Goal: Information Seeking & Learning: Learn about a topic

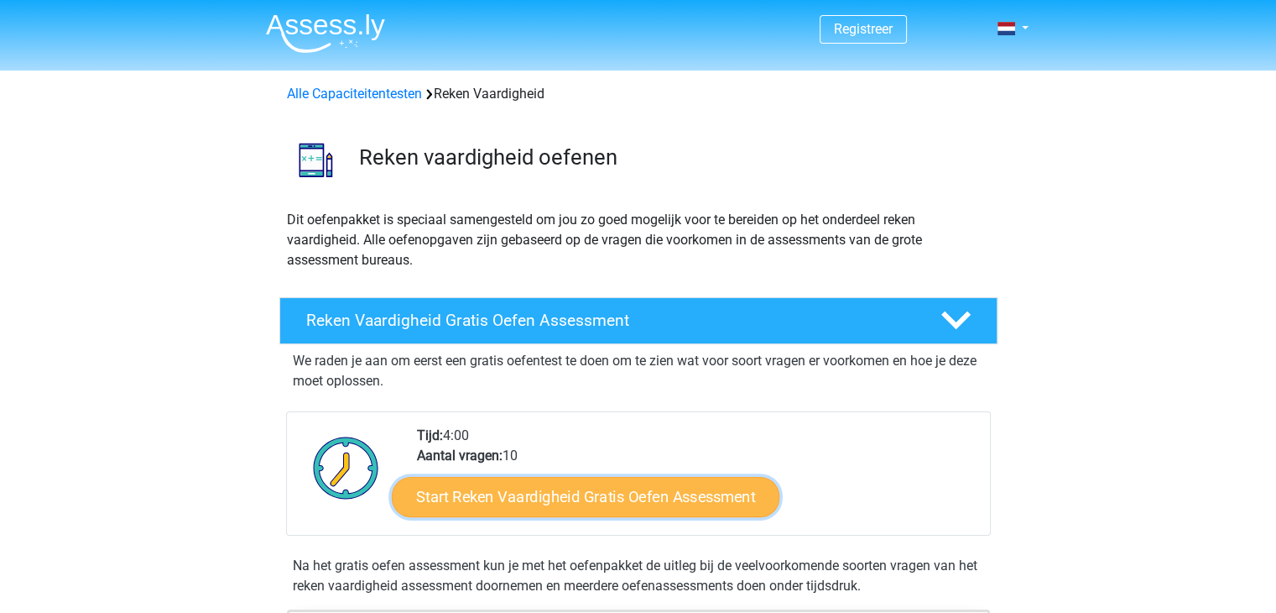
click at [460, 508] on link "Start Reken Vaardigheid Gratis Oefen Assessment" at bounding box center [586, 496] width 388 height 40
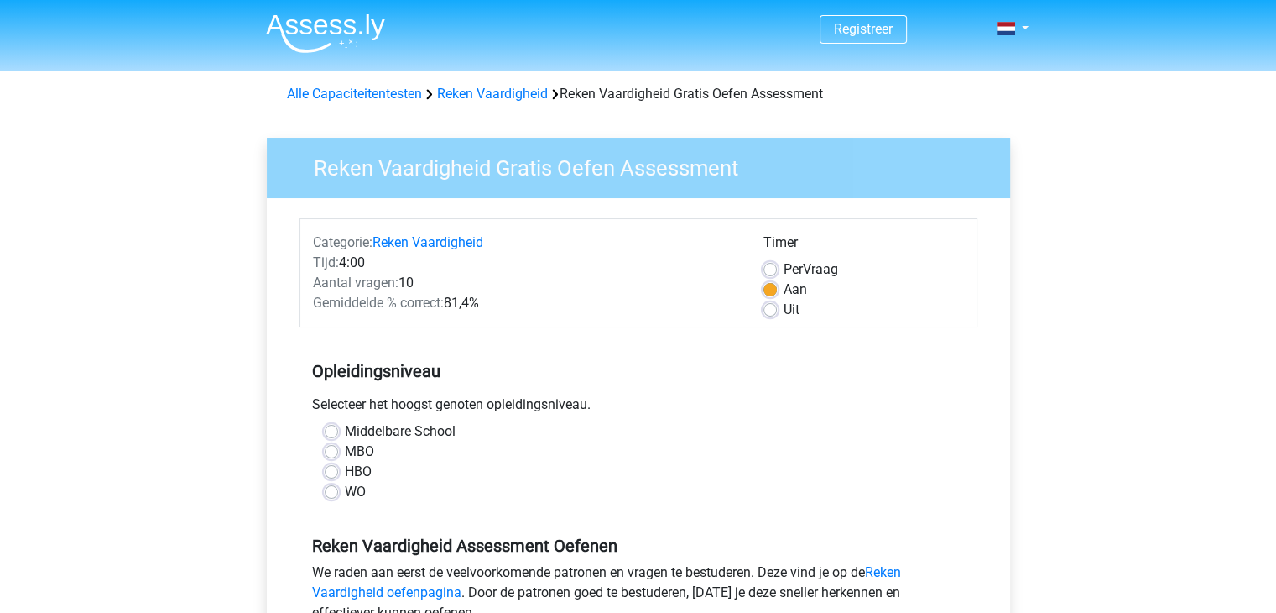
click at [345, 451] on label "MBO" at bounding box center [359, 451] width 29 height 20
click at [334, 451] on input "MBO" at bounding box center [331, 449] width 13 height 17
radio input "true"
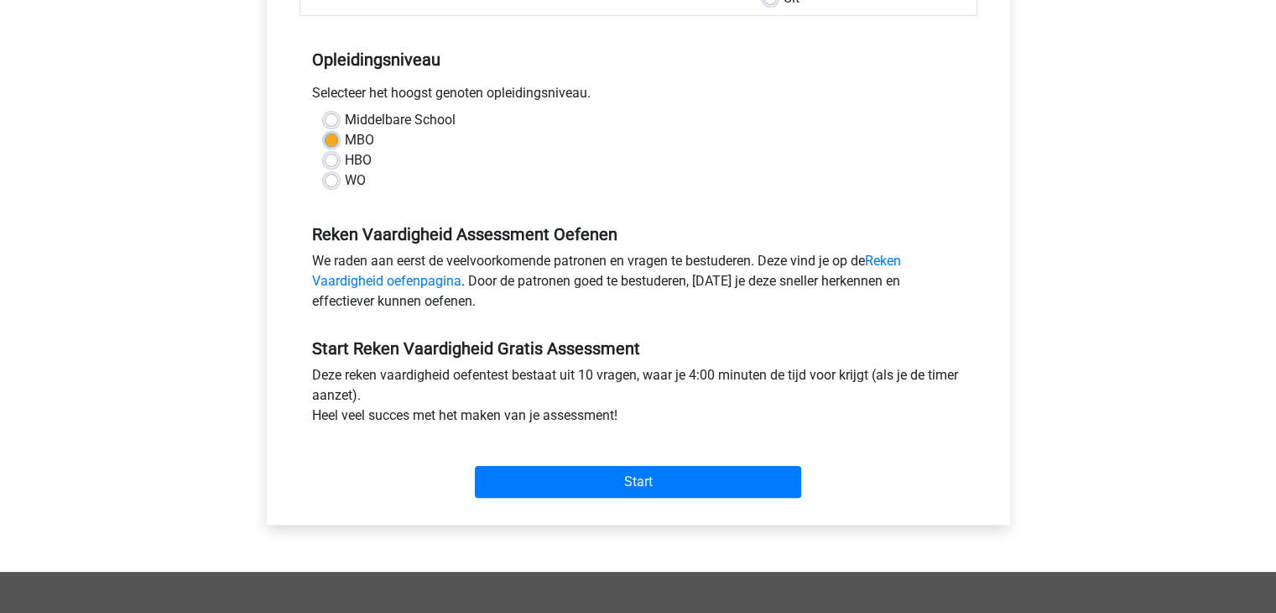
scroll to position [322, 0]
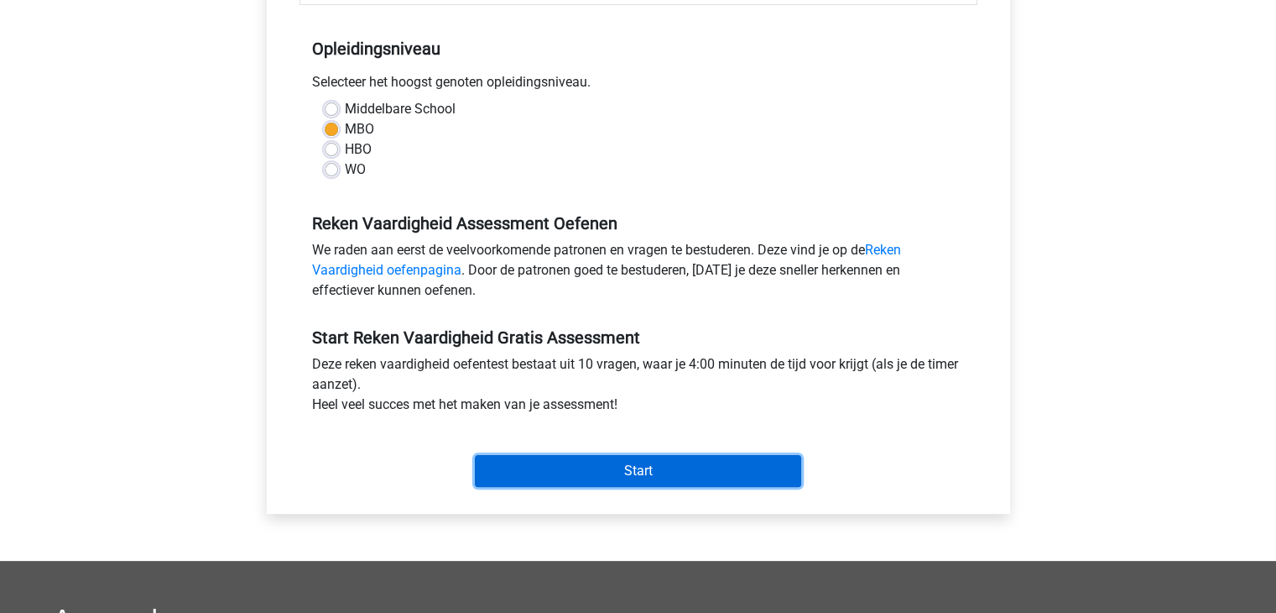
click at [729, 458] on input "Start" at bounding box center [638, 471] width 326 height 32
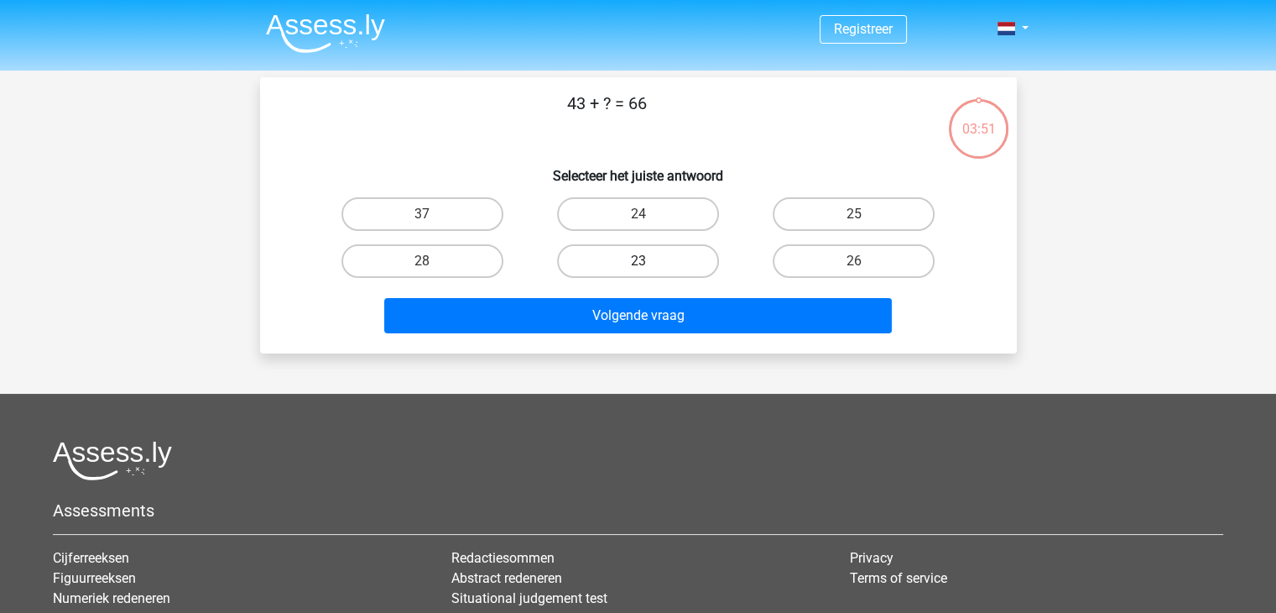
click at [698, 263] on label "23" at bounding box center [638, 261] width 162 height 34
click at [649, 263] on input "23" at bounding box center [643, 266] width 11 height 11
radio input "true"
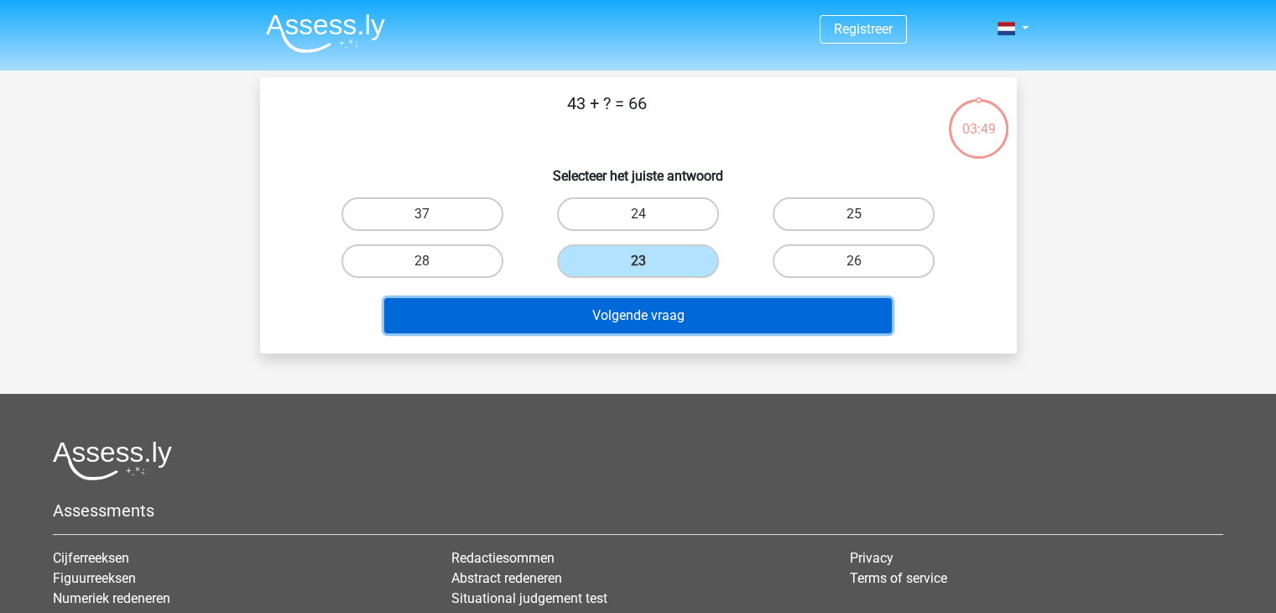
click at [675, 316] on button "Volgende vraag" at bounding box center [638, 315] width 508 height 35
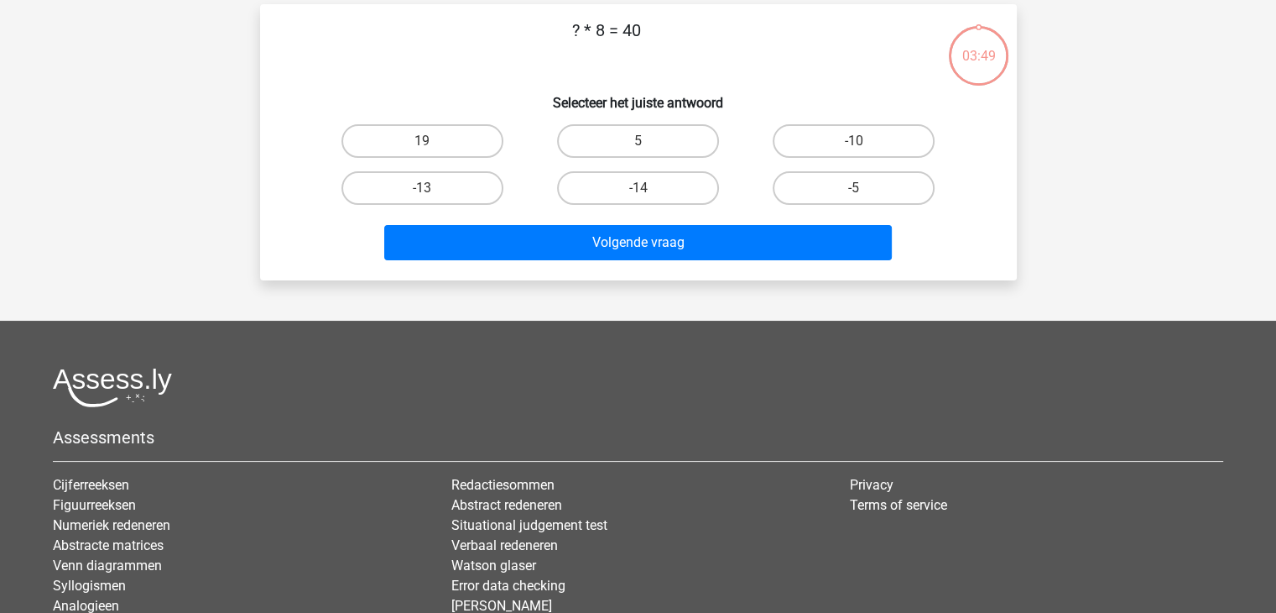
scroll to position [77, 0]
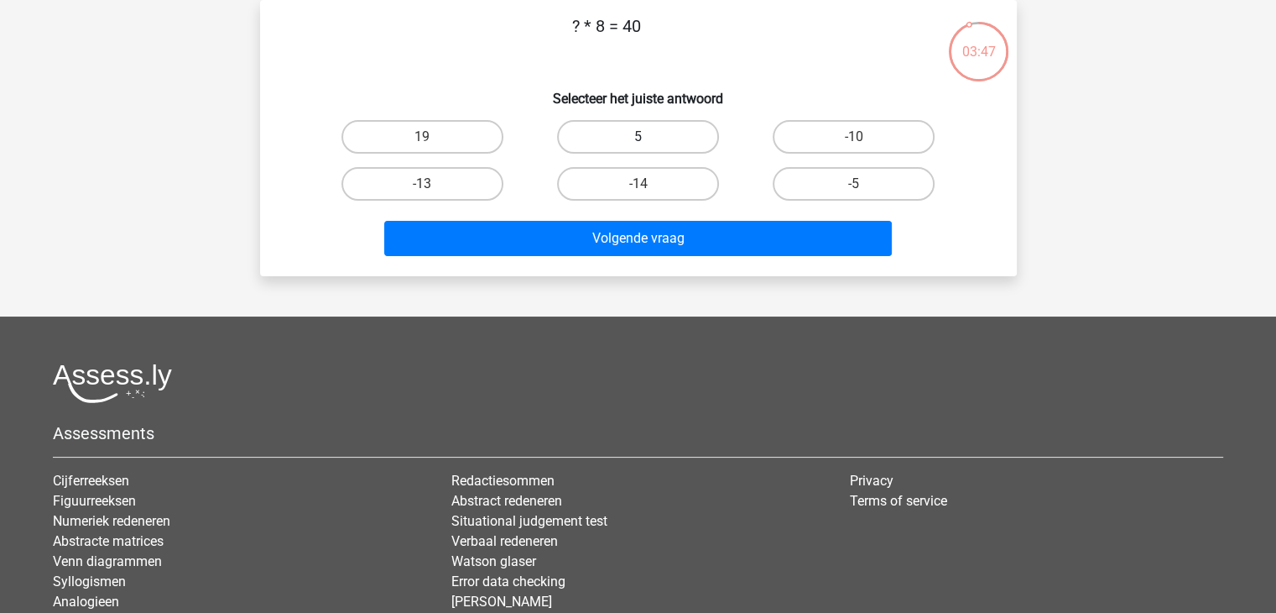
click at [638, 133] on label "5" at bounding box center [638, 137] width 162 height 34
click at [638, 137] on input "5" at bounding box center [643, 142] width 11 height 11
radio input "true"
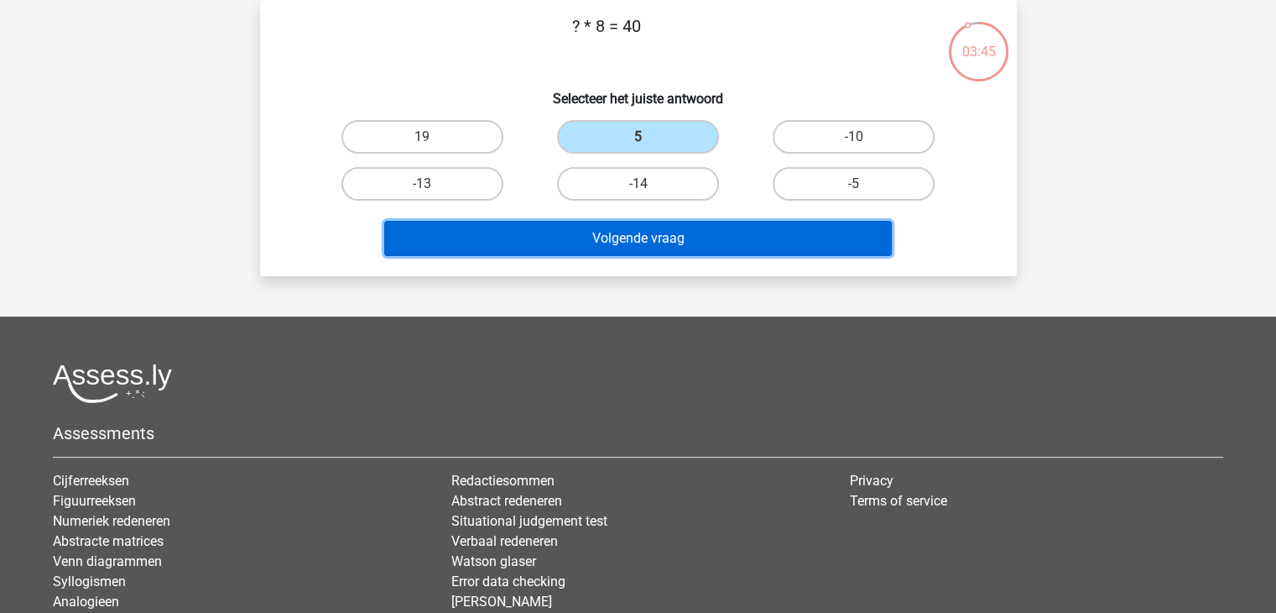
click at [628, 247] on button "Volgende vraag" at bounding box center [638, 238] width 508 height 35
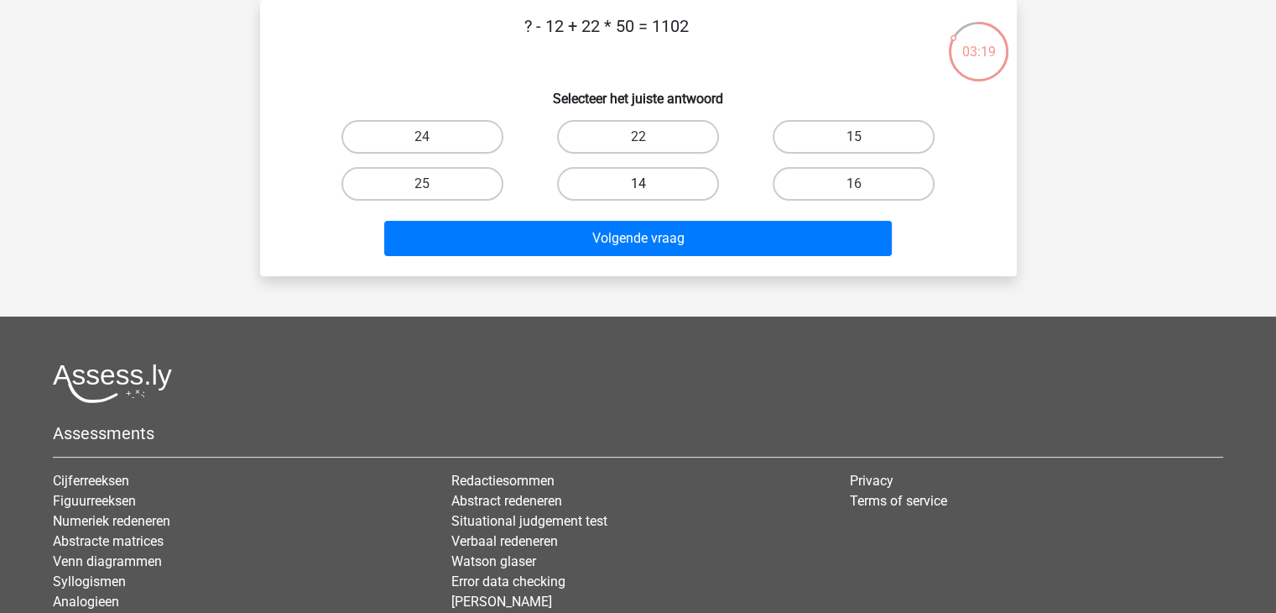
click at [636, 177] on label "14" at bounding box center [638, 184] width 162 height 34
click at [638, 184] on input "14" at bounding box center [643, 189] width 11 height 11
radio input "true"
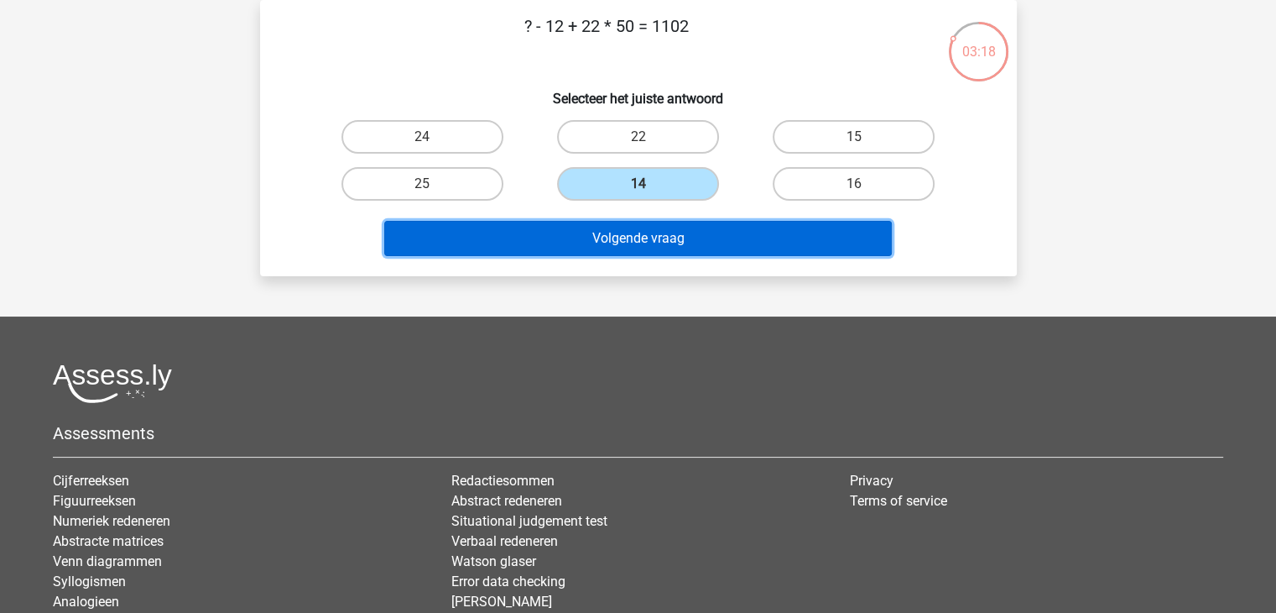
click at [648, 232] on button "Volgende vraag" at bounding box center [638, 238] width 508 height 35
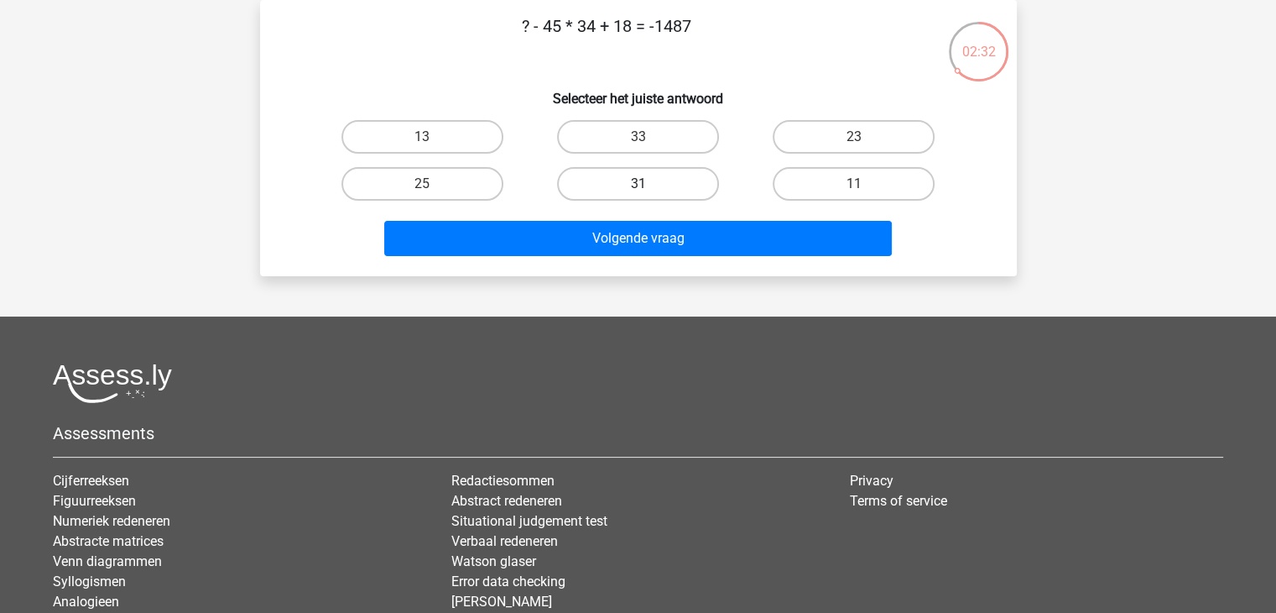
click at [649, 185] on label "31" at bounding box center [638, 184] width 162 height 34
click at [649, 185] on input "31" at bounding box center [643, 189] width 11 height 11
radio input "true"
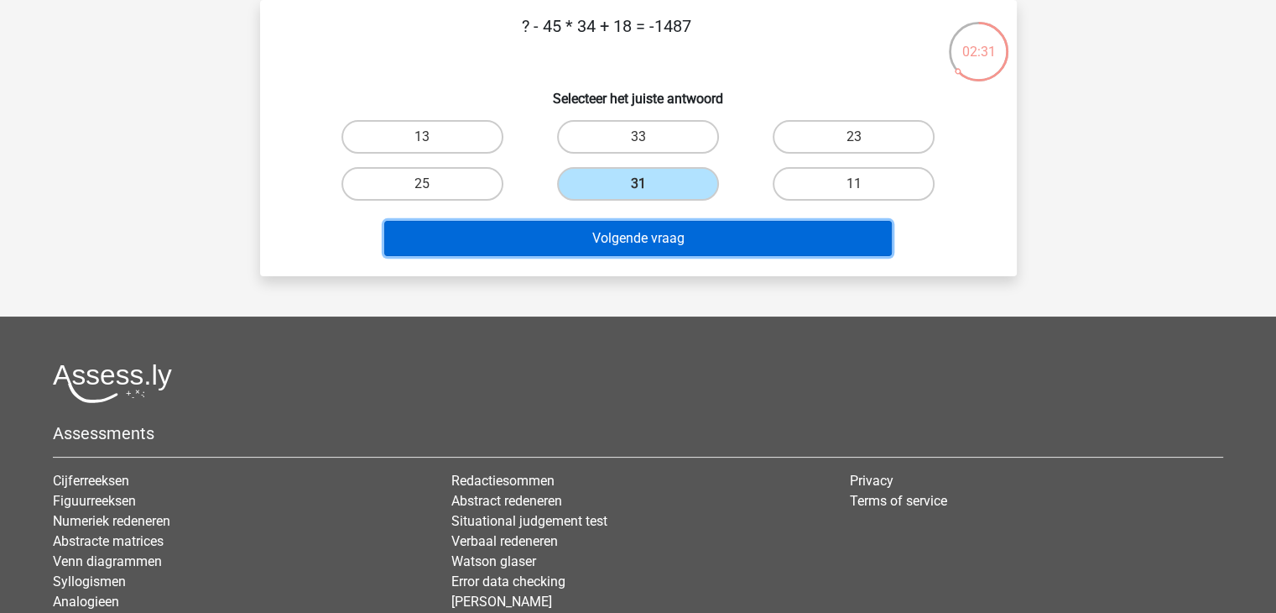
click at [673, 241] on button "Volgende vraag" at bounding box center [638, 238] width 508 height 35
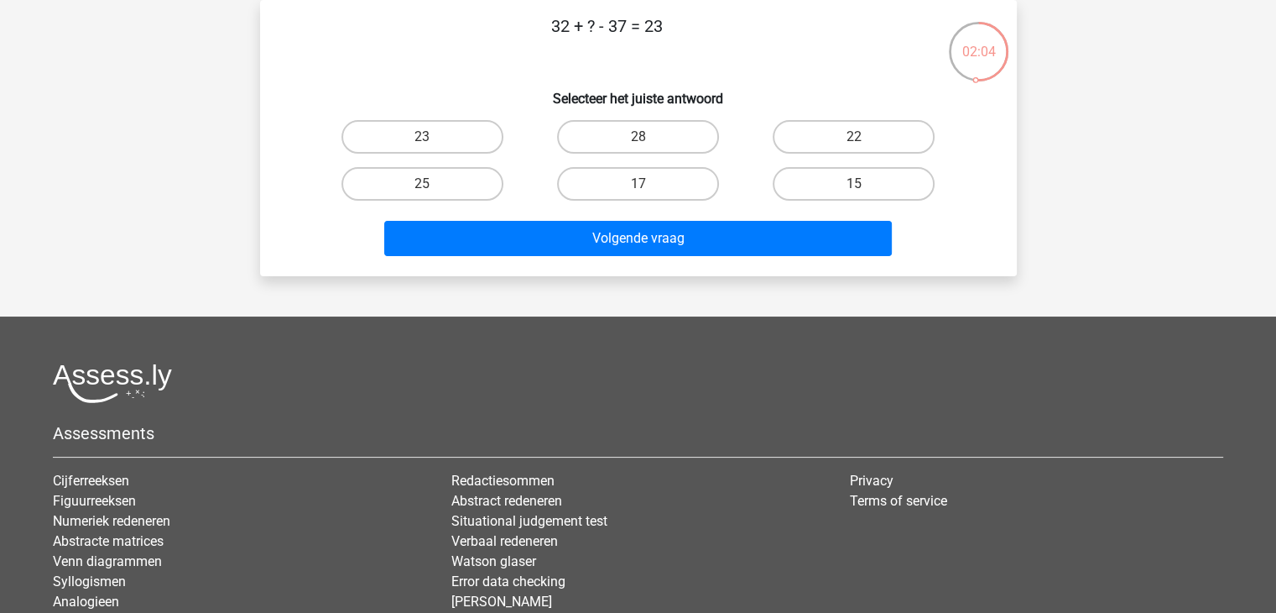
click at [313, 73] on div "32 + ? - 37 = 23 Selecteer het juiste antwoord 23 28 22 25" at bounding box center [638, 137] width 743 height 249
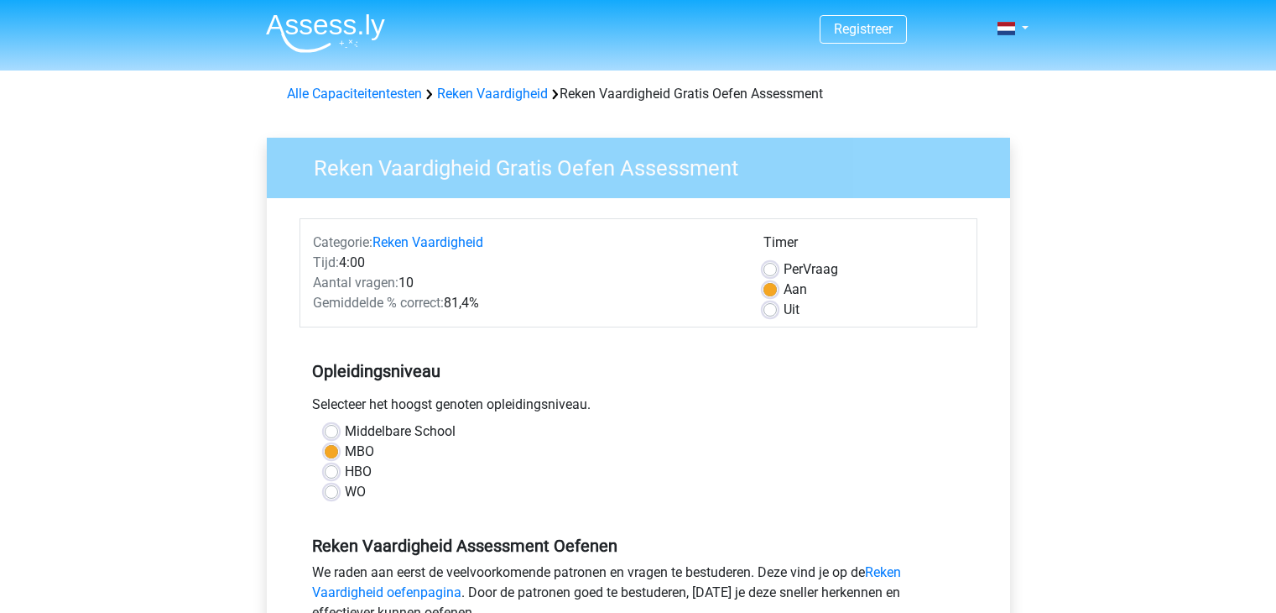
scroll to position [322, 0]
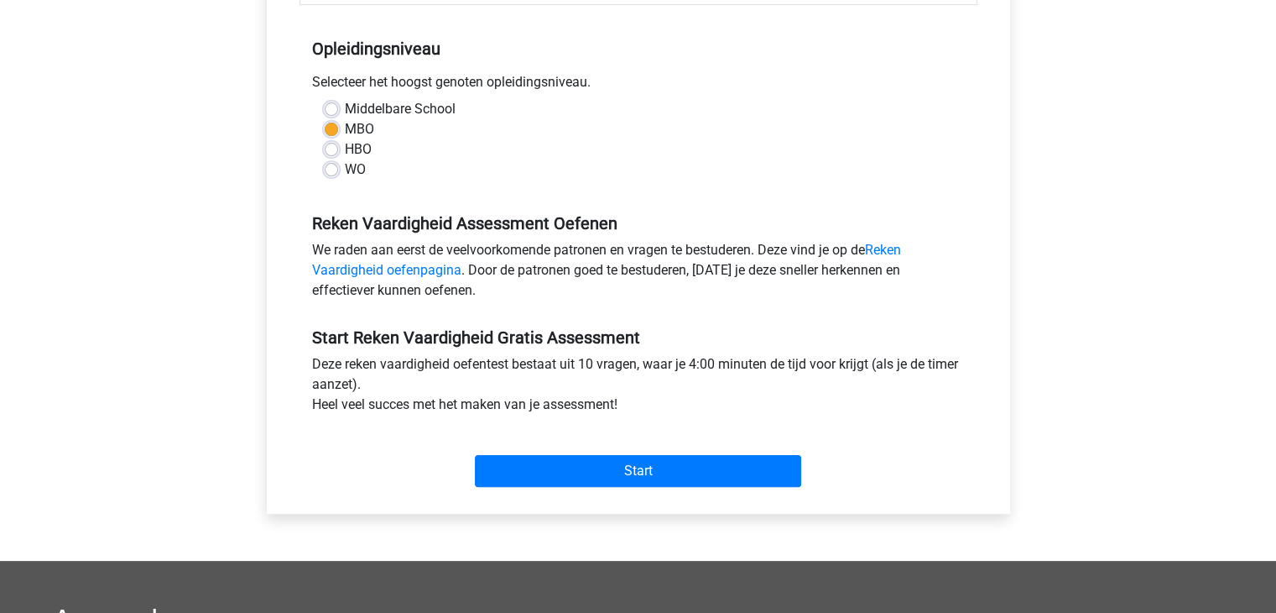
click at [345, 108] on label "Middelbare School" at bounding box center [400, 109] width 111 height 20
click at [336, 108] on input "Middelbare School" at bounding box center [331, 107] width 13 height 17
radio input "true"
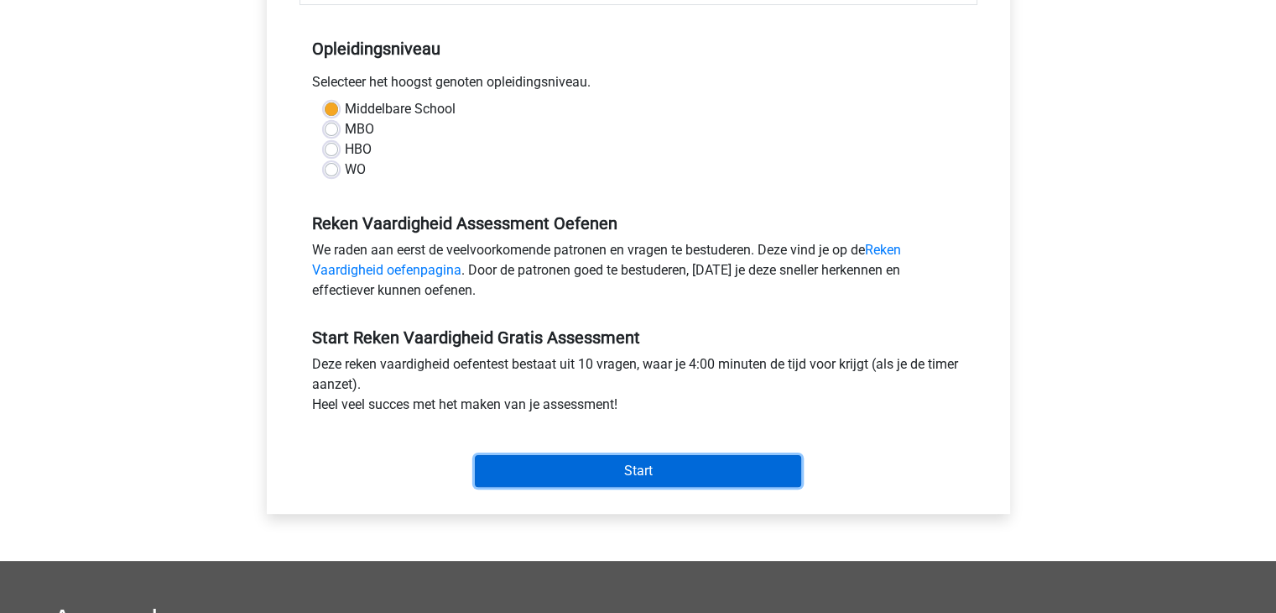
click at [581, 467] on input "Start" at bounding box center [638, 471] width 326 height 32
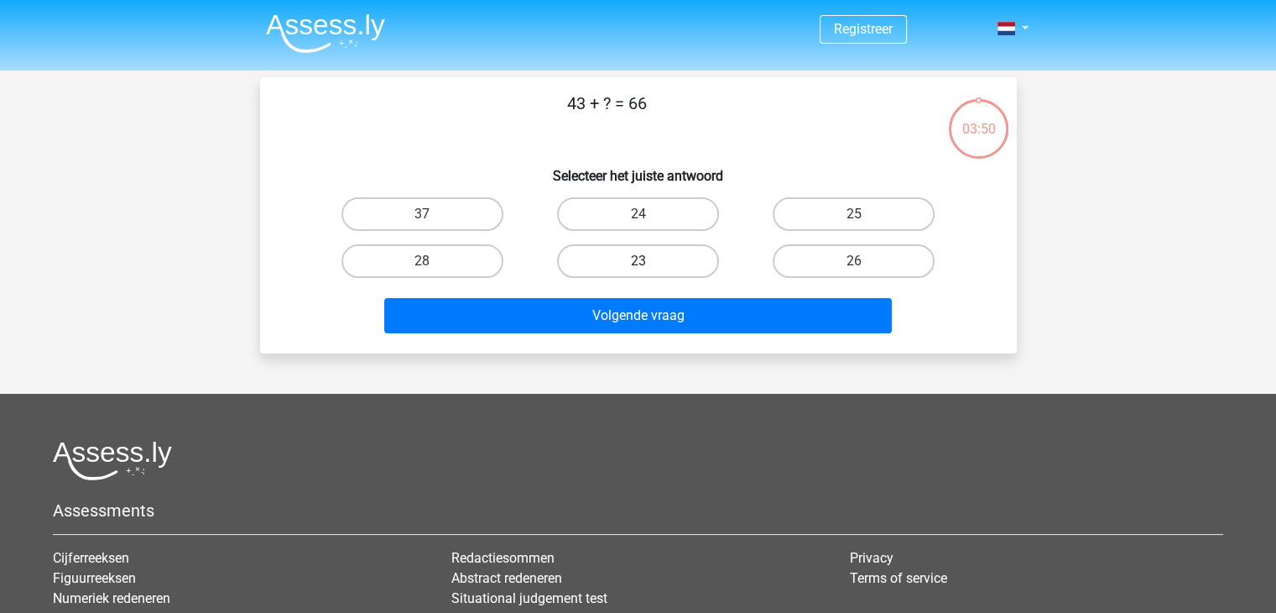
click at [577, 258] on label "23" at bounding box center [638, 261] width 162 height 34
click at [638, 261] on input "23" at bounding box center [643, 266] width 11 height 11
radio input "true"
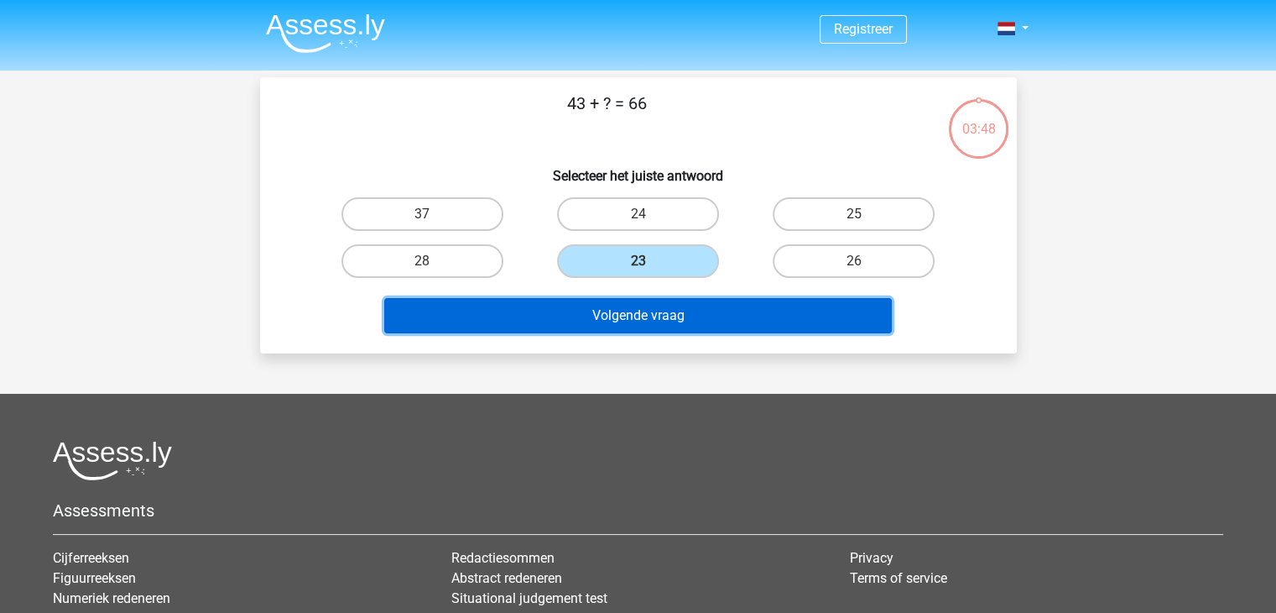
click at [588, 321] on button "Volgende vraag" at bounding box center [638, 315] width 508 height 35
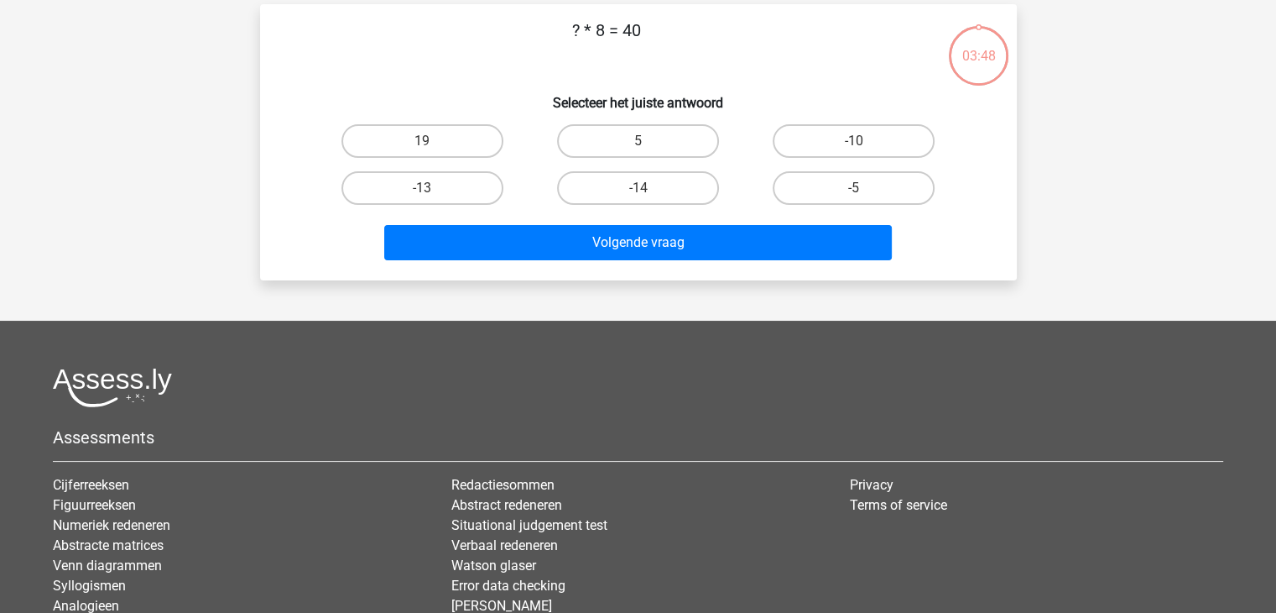
scroll to position [77, 0]
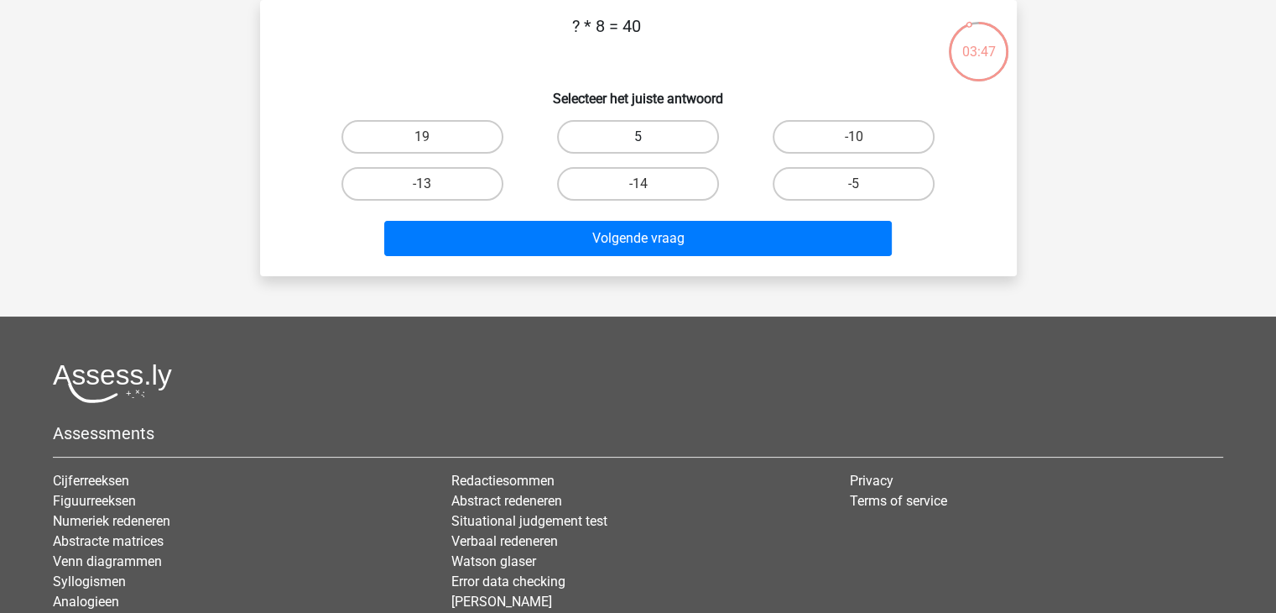
click at [615, 122] on label "5" at bounding box center [638, 137] width 162 height 34
click at [638, 137] on input "5" at bounding box center [643, 142] width 11 height 11
radio input "true"
click at [648, 216] on div "Volgende vraag" at bounding box center [638, 234] width 703 height 55
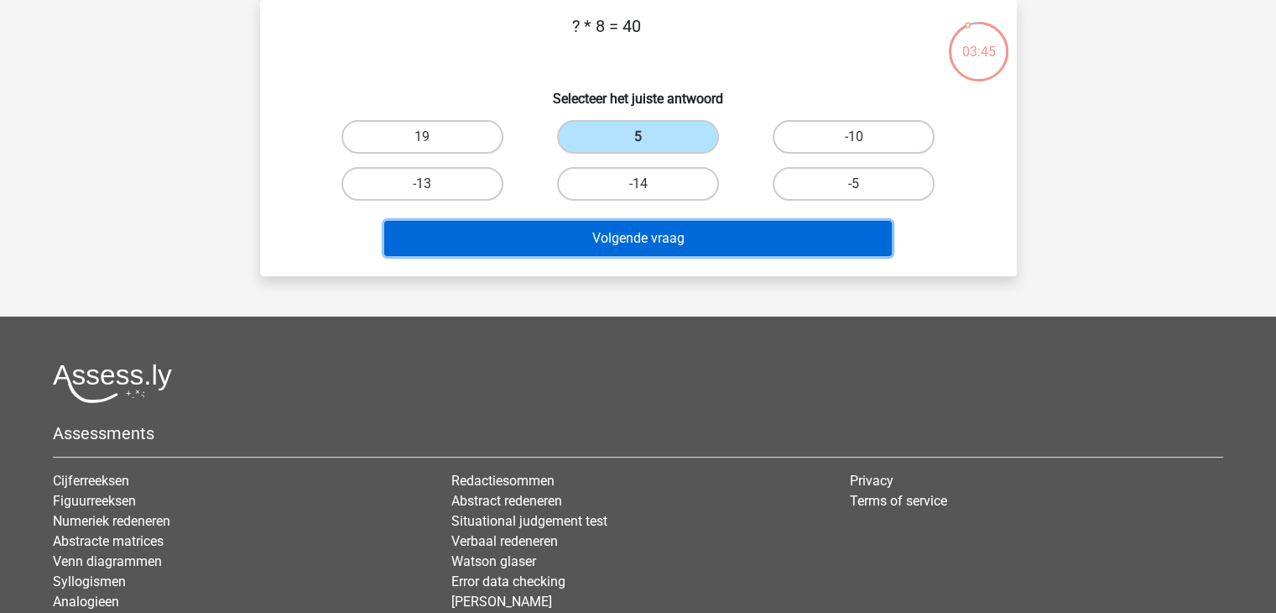
click at [649, 227] on button "Volgende vraag" at bounding box center [638, 238] width 508 height 35
